Goal: Task Accomplishment & Management: Use online tool/utility

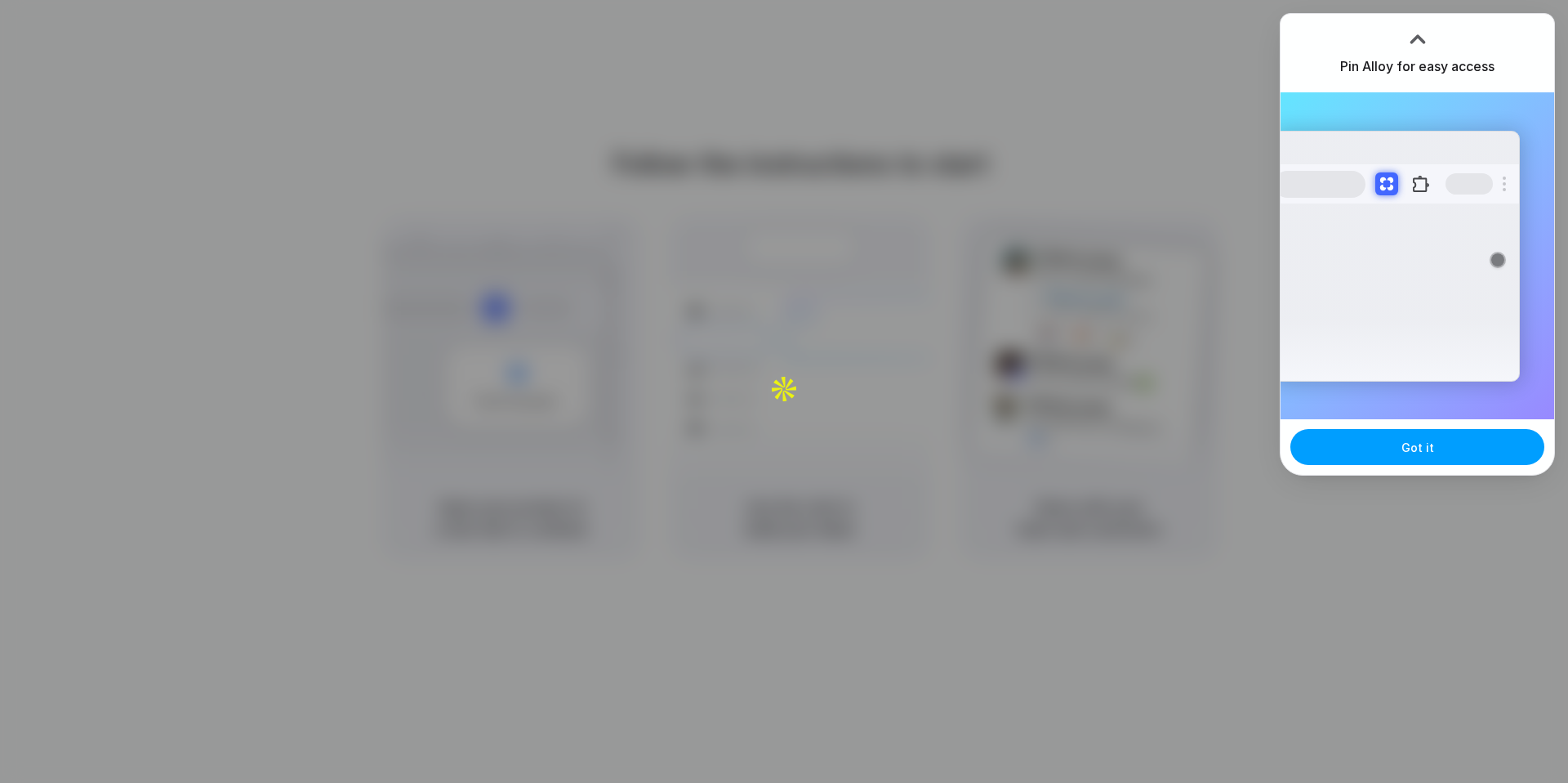
click at [1426, 433] on button "Got it" at bounding box center [1418, 447] width 254 height 36
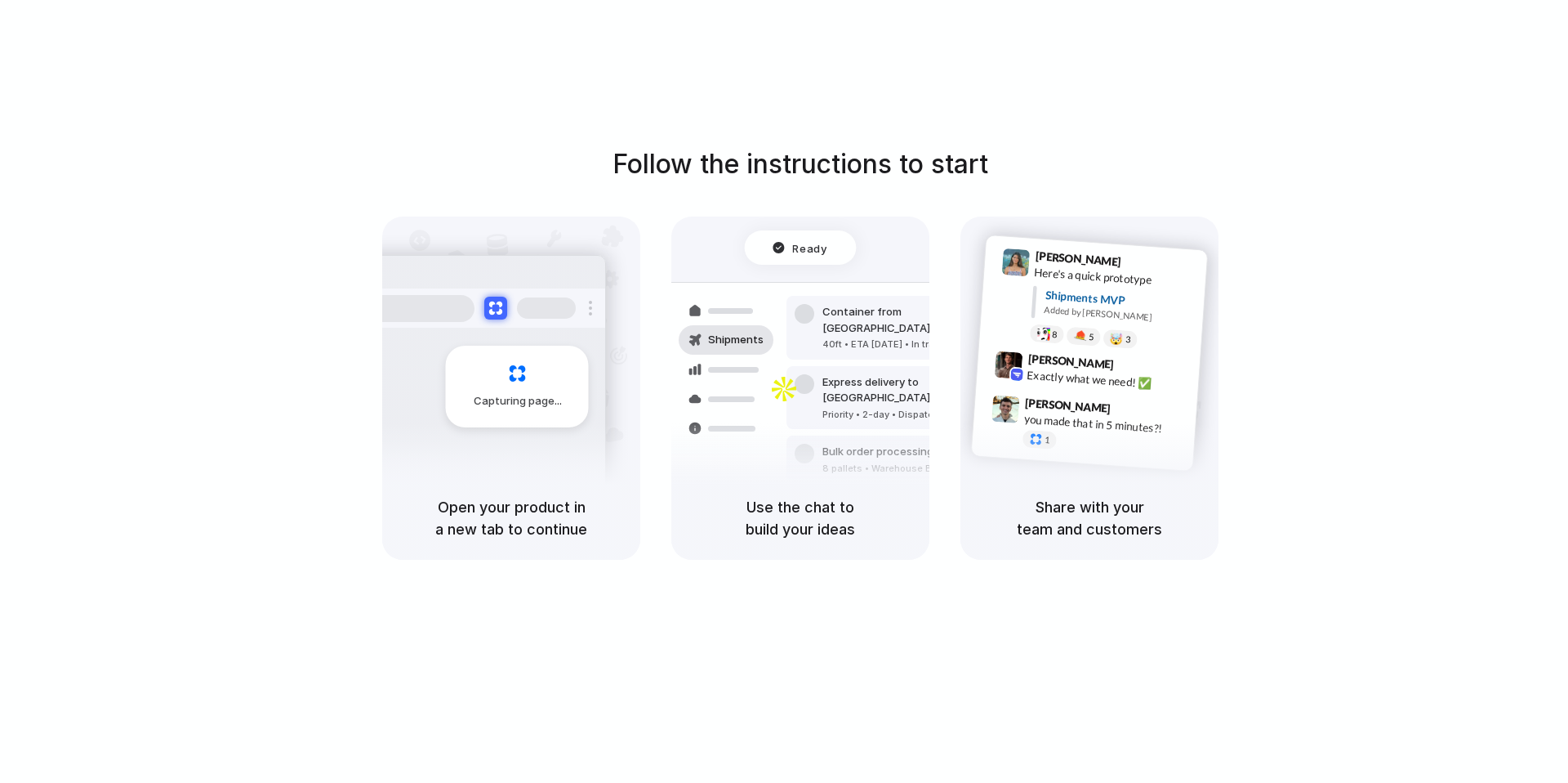
click at [1025, 85] on div "Follow the instructions to start Capturing page Open your product in a new tab …" at bounding box center [800, 408] width 1600 height 815
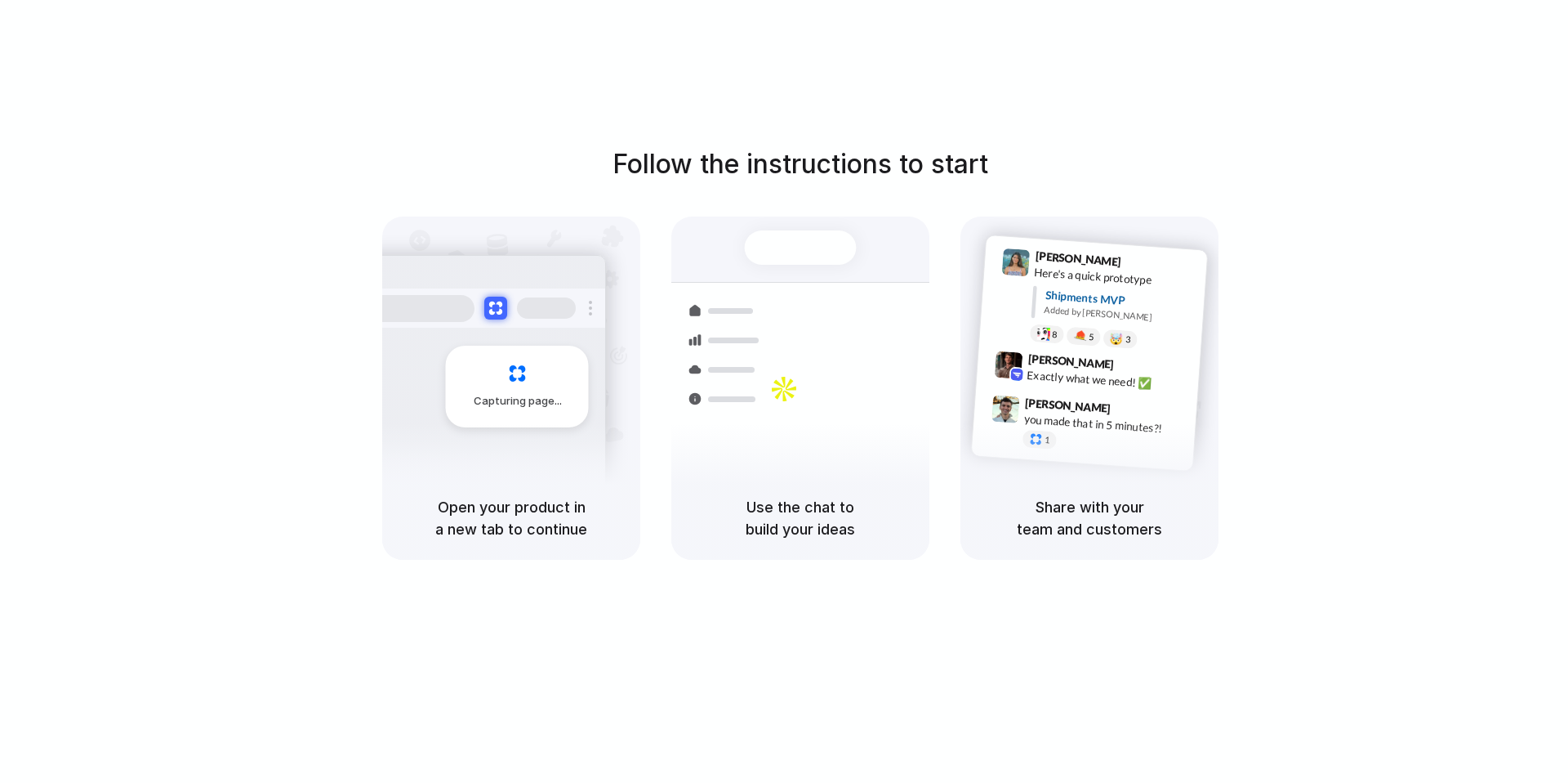
click at [780, 250] on div at bounding box center [800, 247] width 112 height 34
click at [550, 383] on div "Capturing page" at bounding box center [517, 387] width 143 height 82
click at [845, 502] on h5 "Use the chat to build your ideas" at bounding box center [800, 517] width 219 height 44
click at [573, 372] on div "Capturing page" at bounding box center [517, 387] width 143 height 82
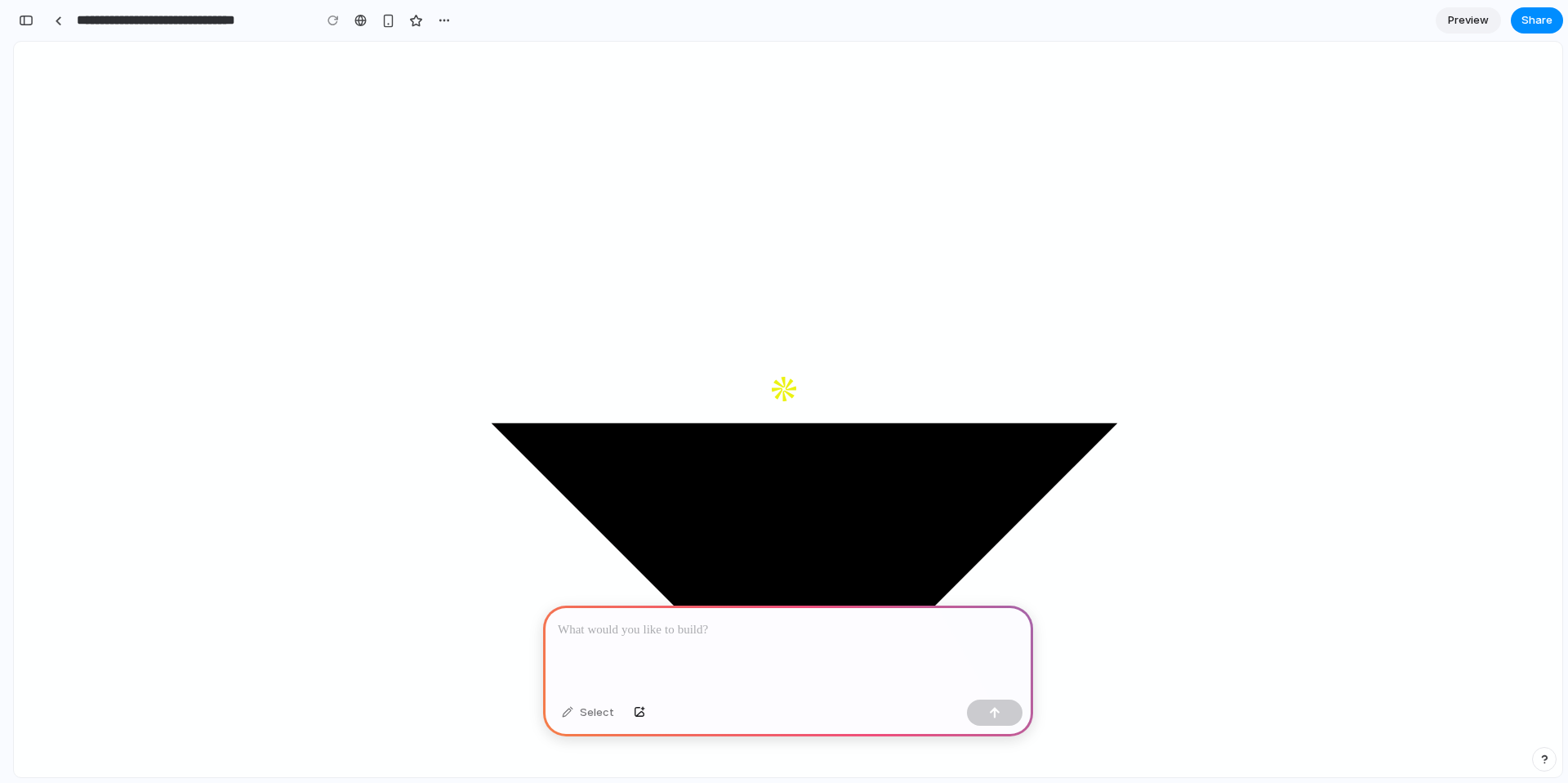
scroll to position [474, 0]
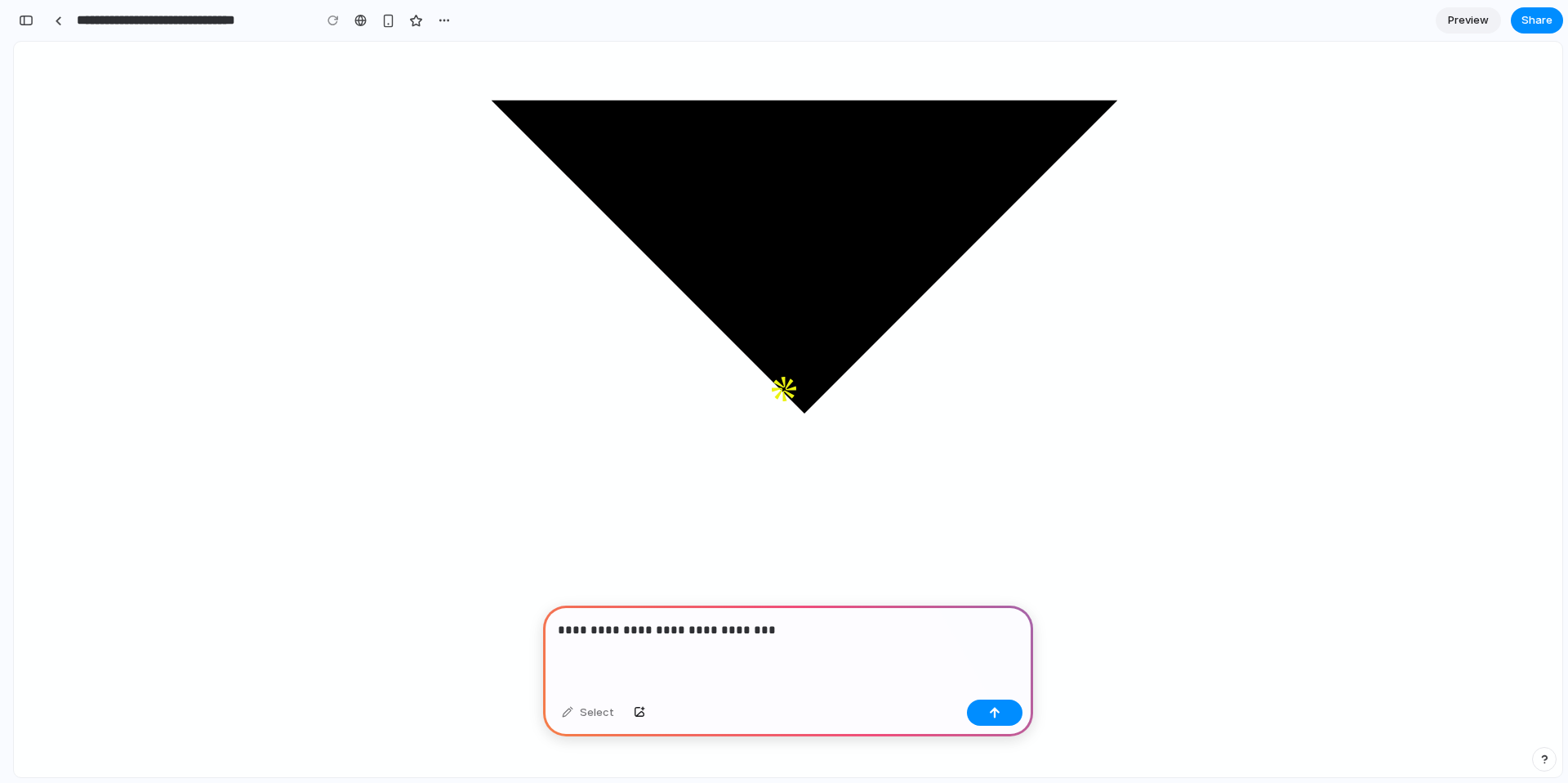
scroll to position [776, 0]
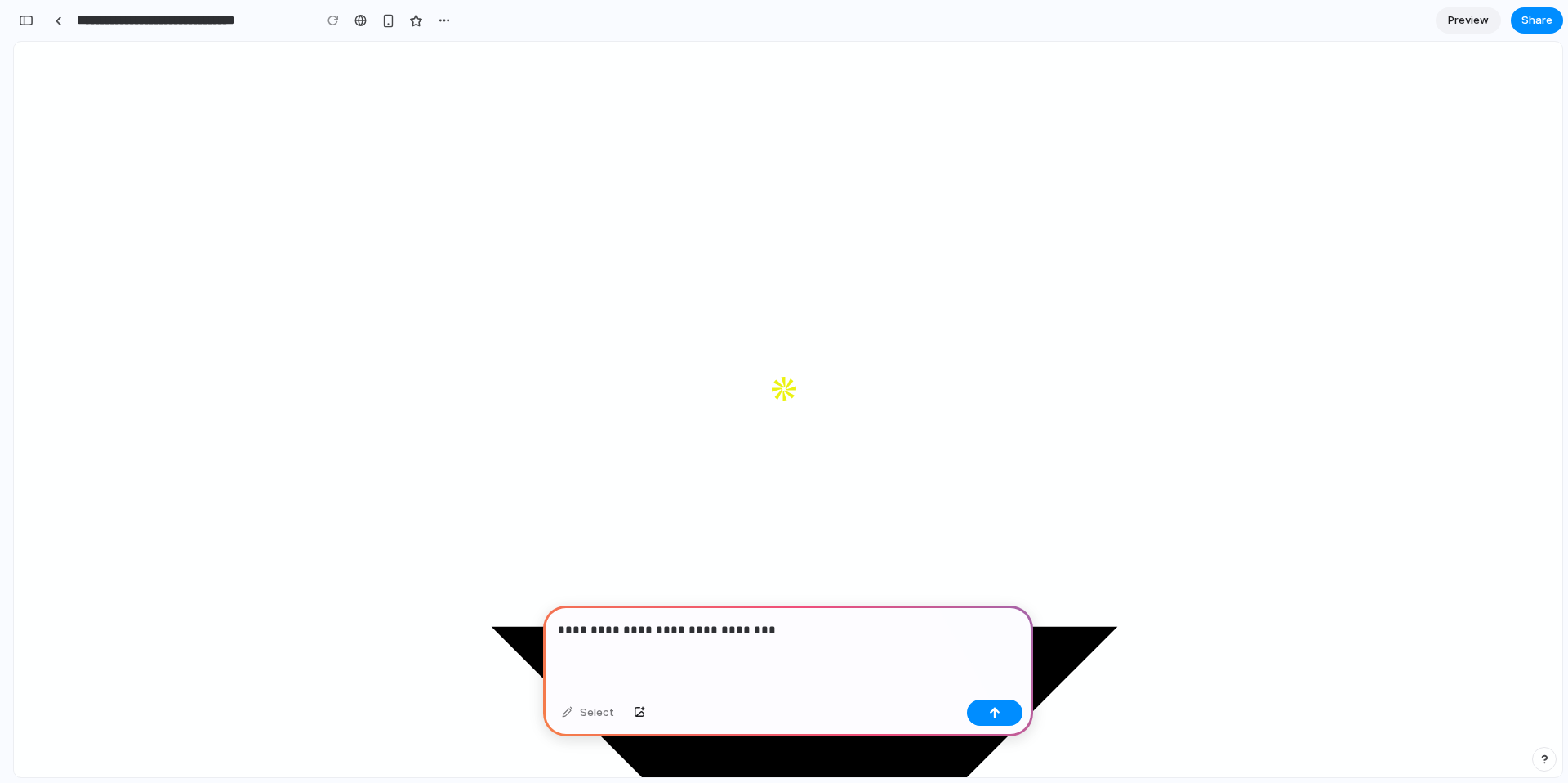
scroll to position [108, 0]
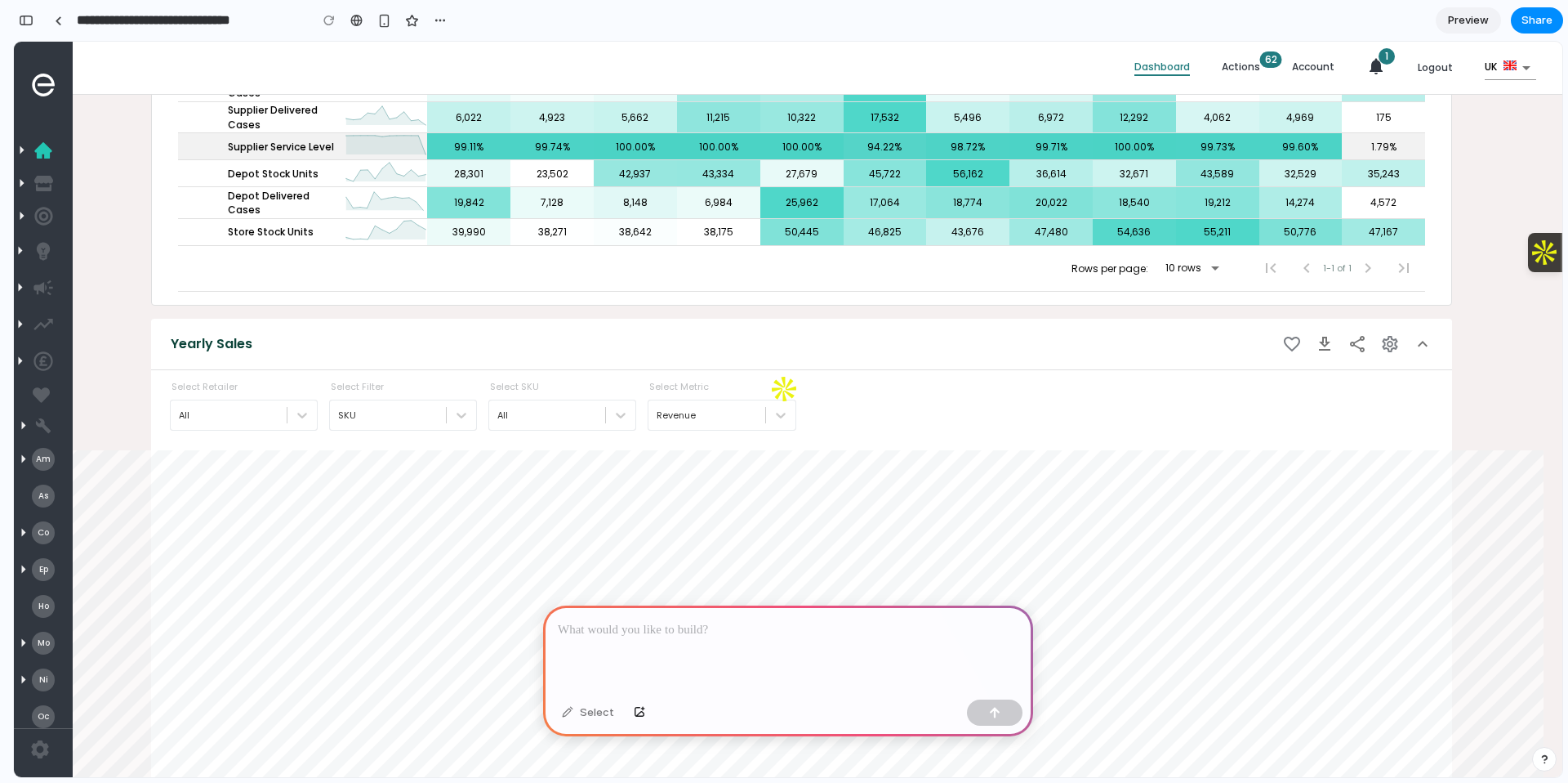
scroll to position [2878, 0]
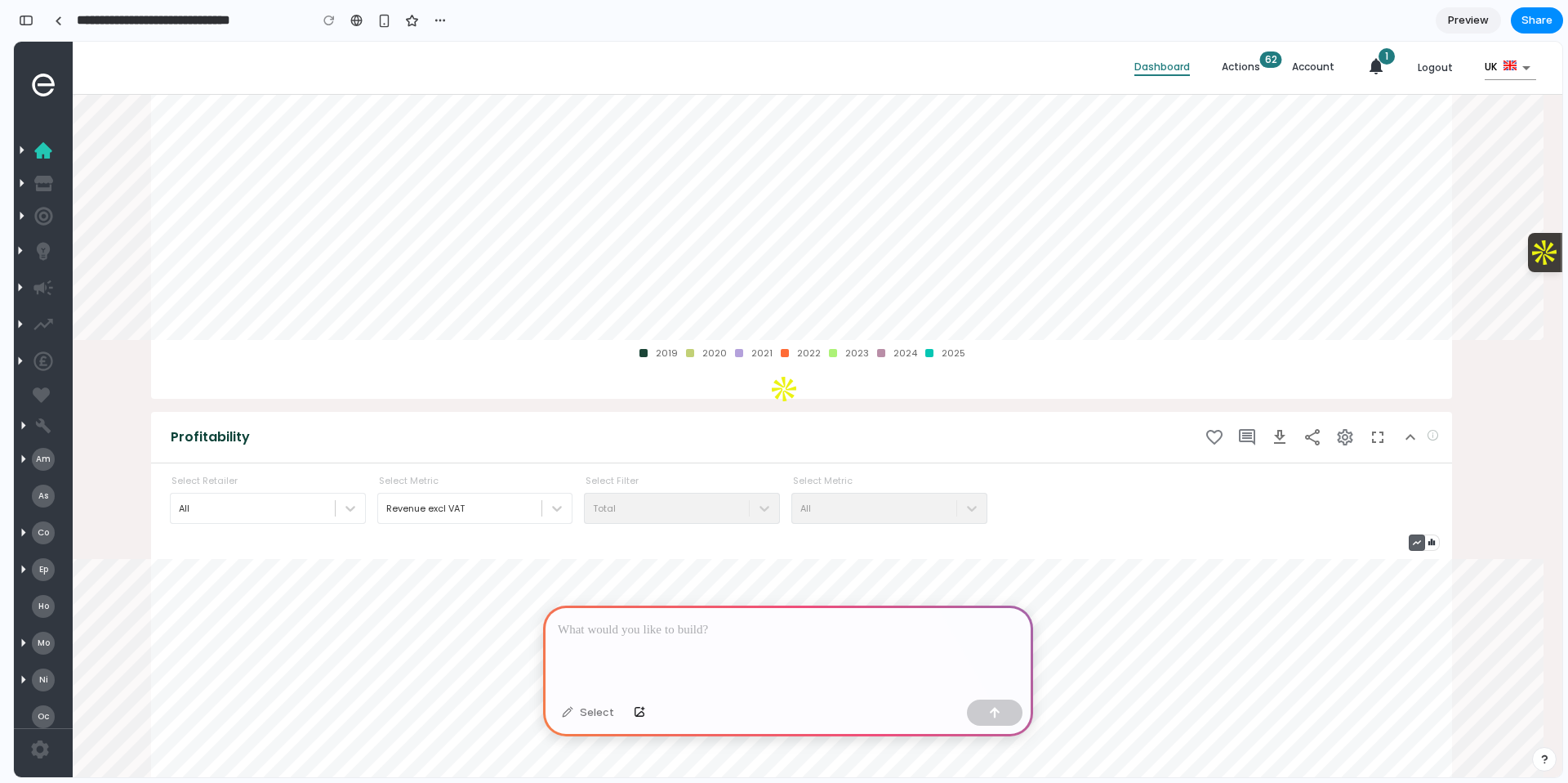
click at [903, 639] on p at bounding box center [787, 630] width 460 height 20
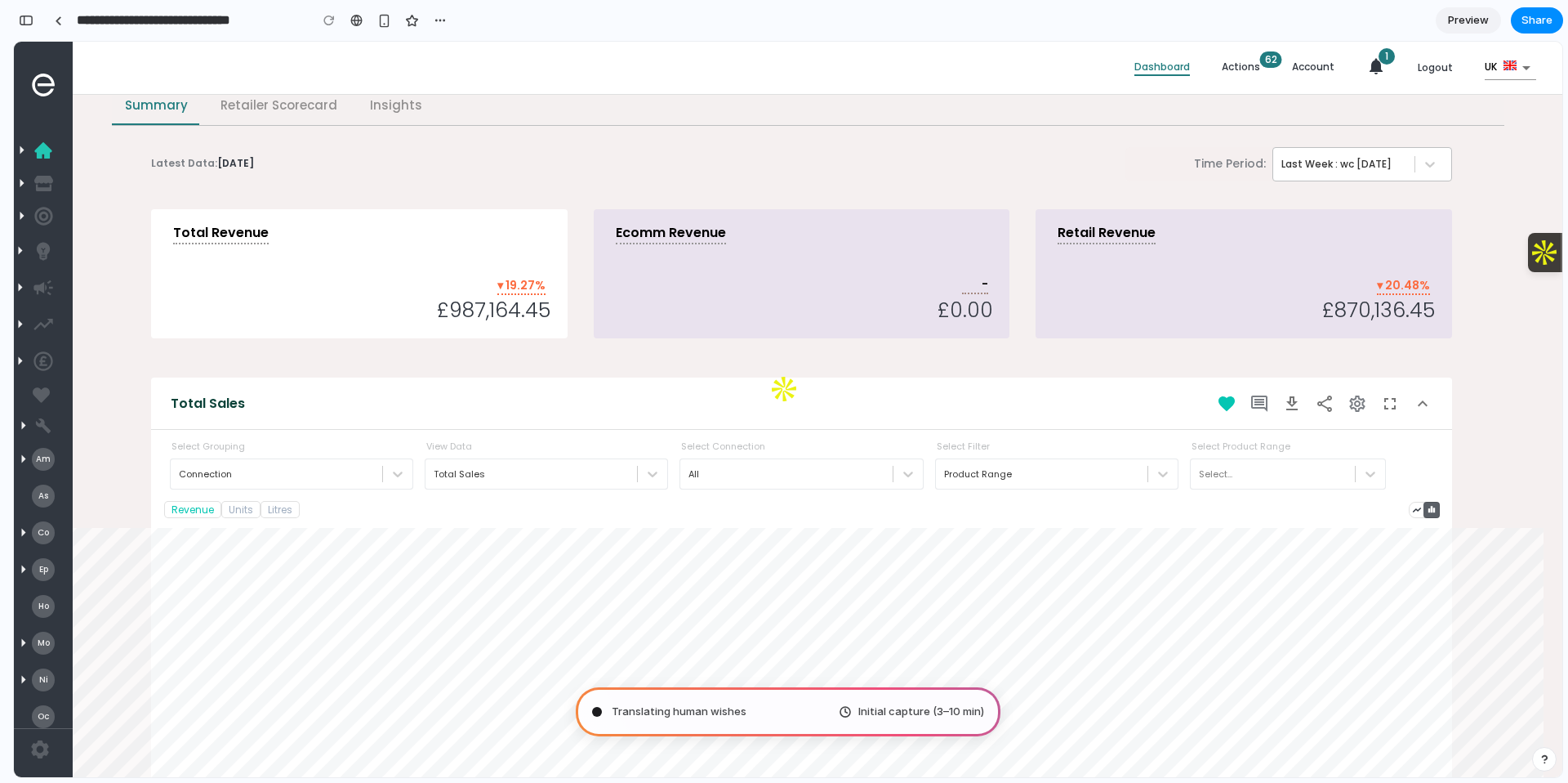
scroll to position [0, 0]
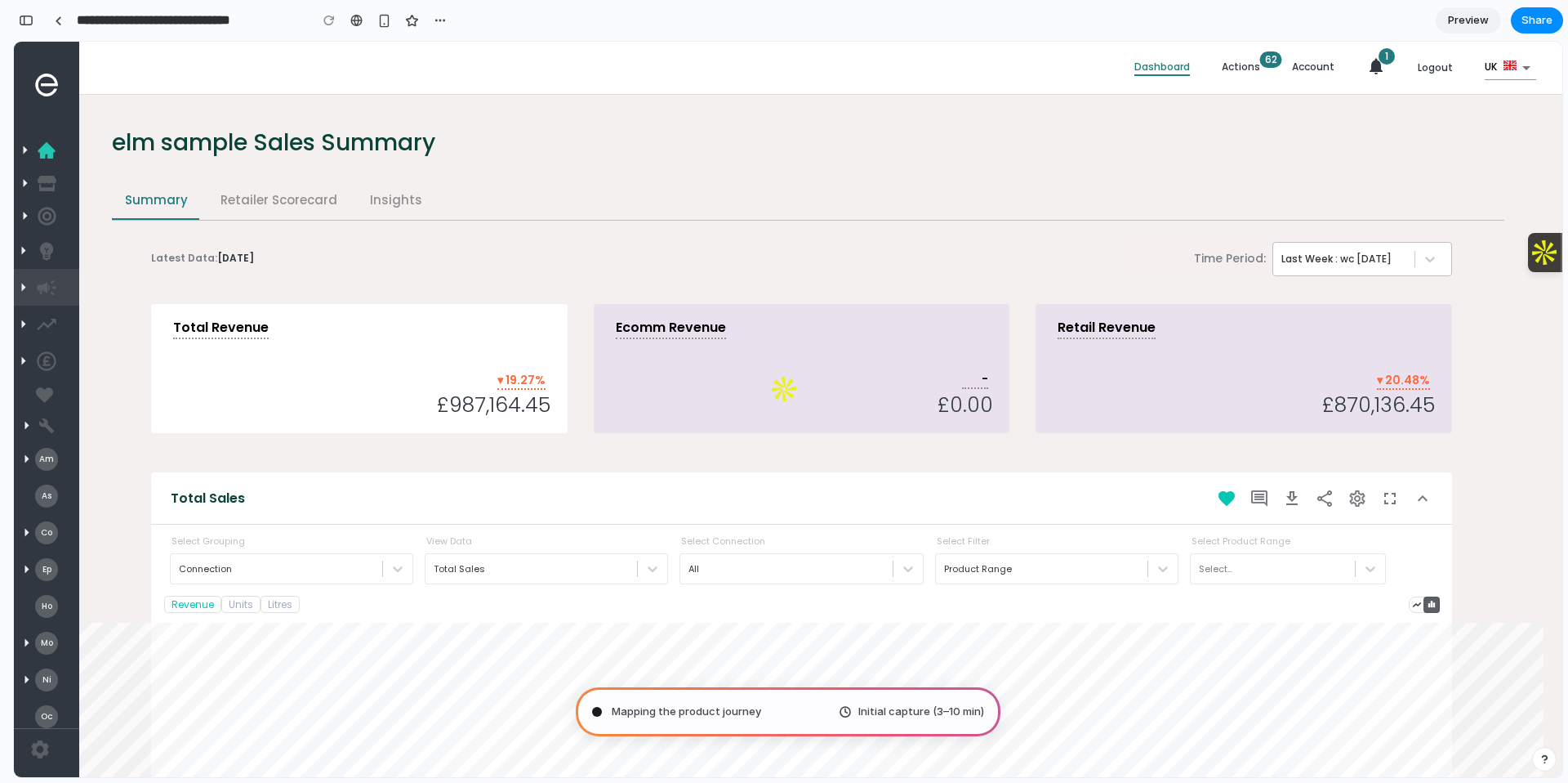
type input "**********"
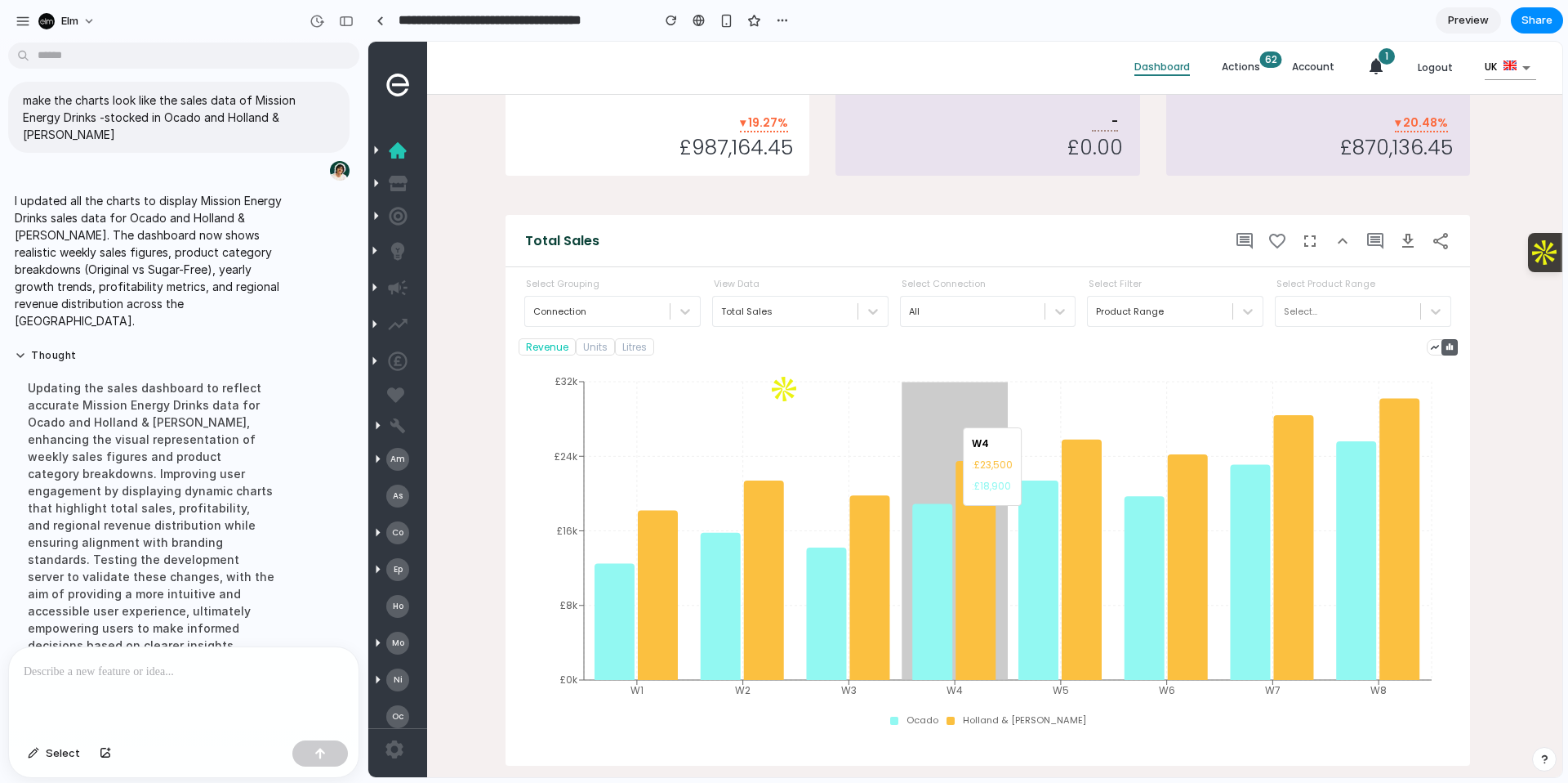
scroll to position [366, 0]
